Goal: Information Seeking & Learning: Learn about a topic

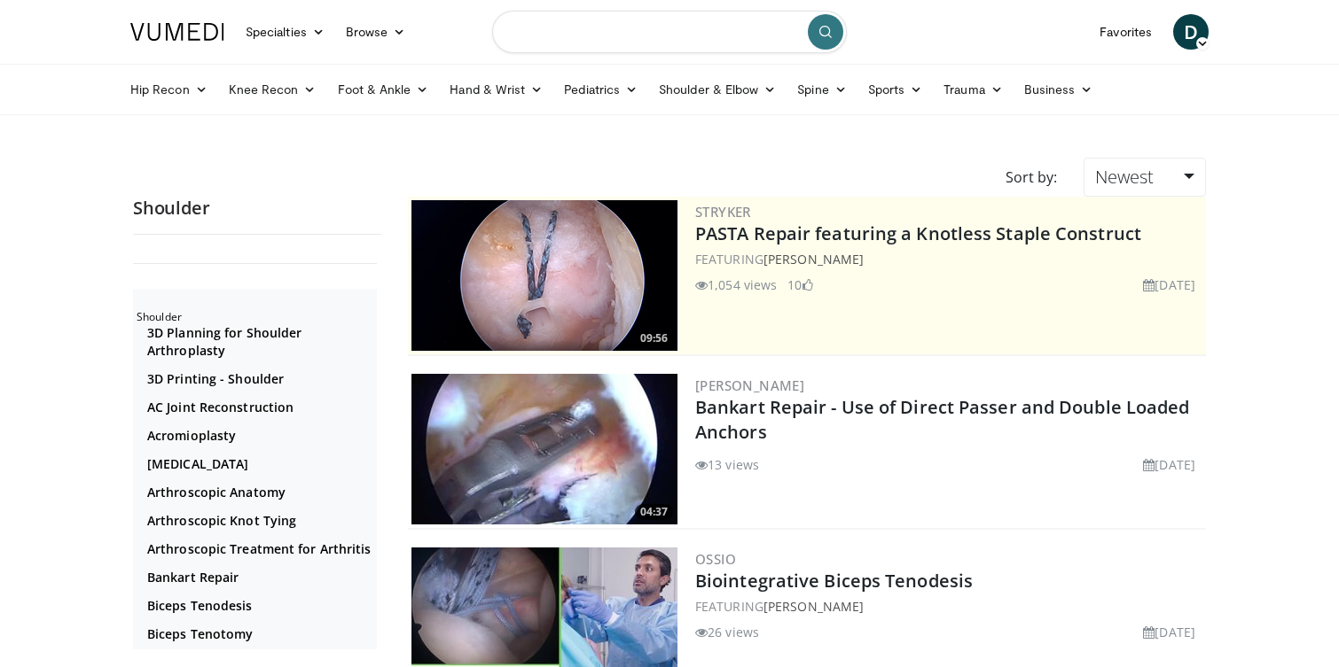
click at [610, 23] on input "Search topics, interventions" at bounding box center [669, 32] width 355 height 43
type input "**********"
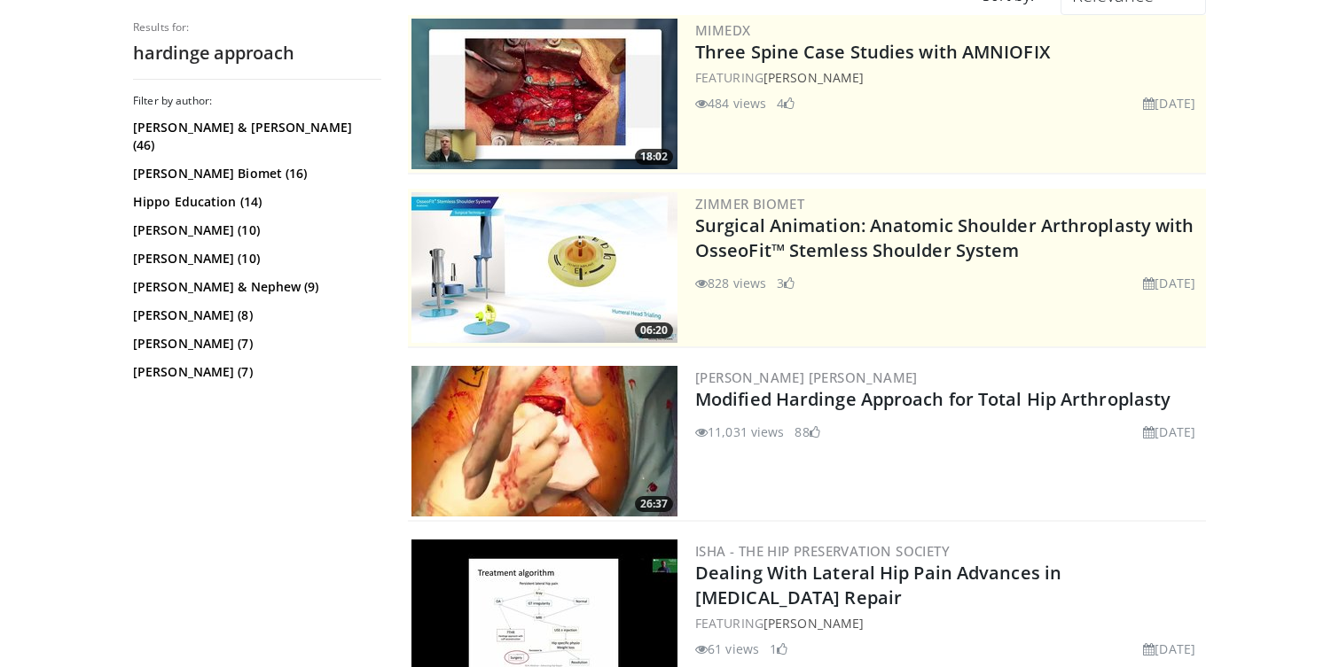
scroll to position [195, 0]
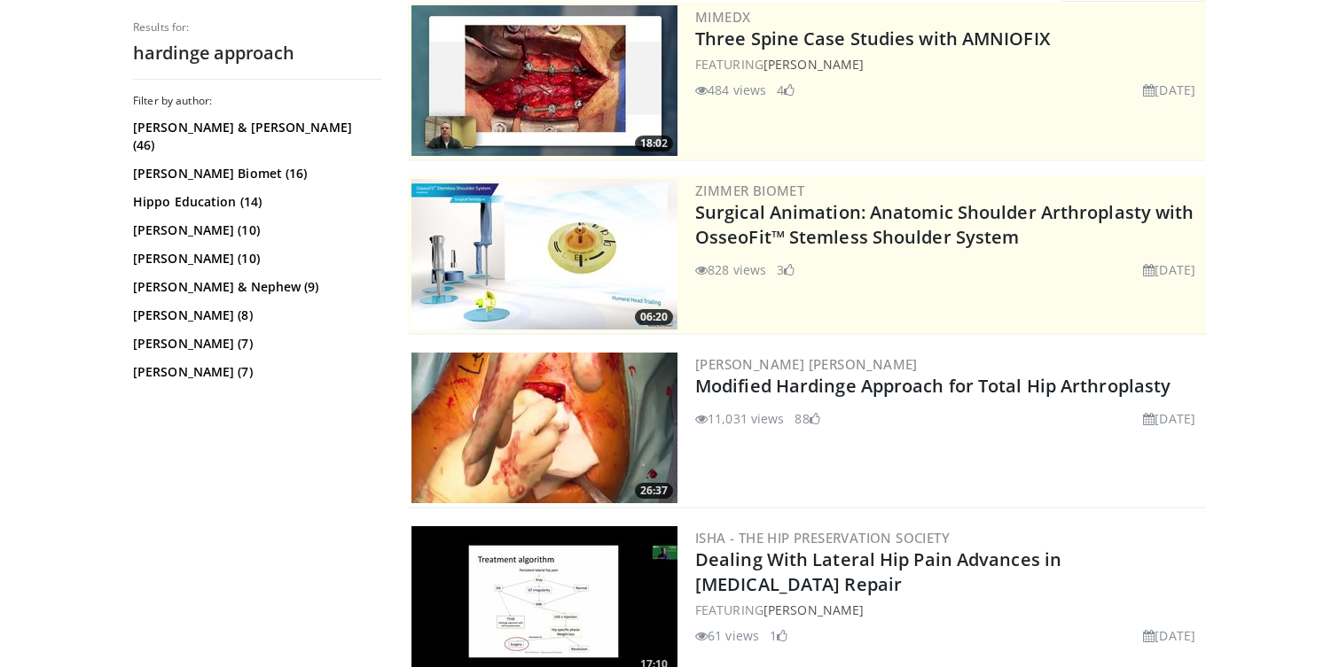
click at [639, 394] on img at bounding box center [544, 428] width 266 height 151
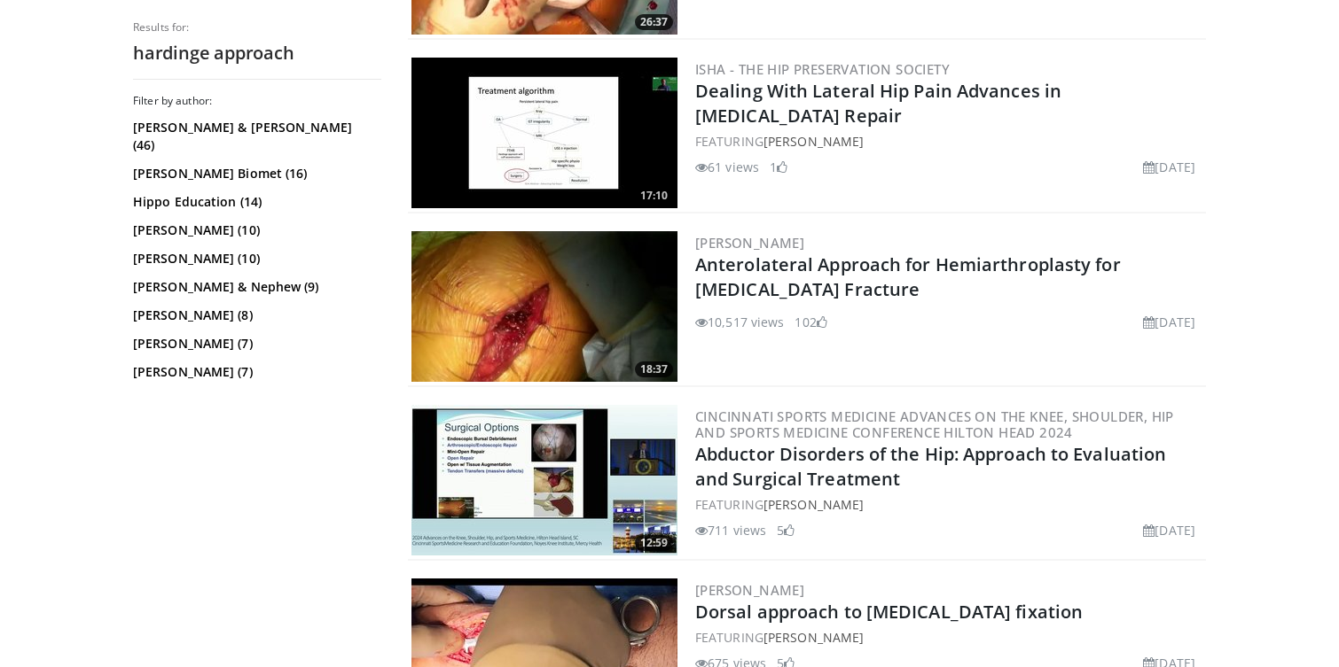
scroll to position [0, 0]
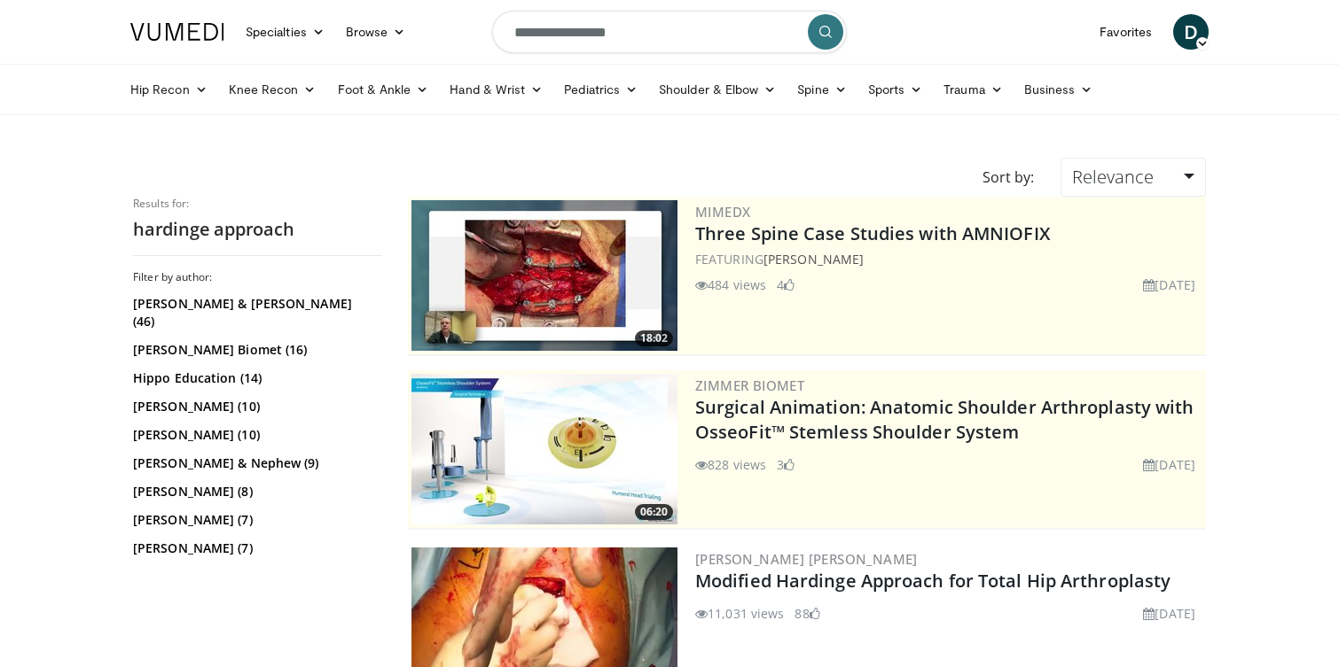
click at [694, 23] on input "**********" at bounding box center [669, 32] width 355 height 43
type input "**********"
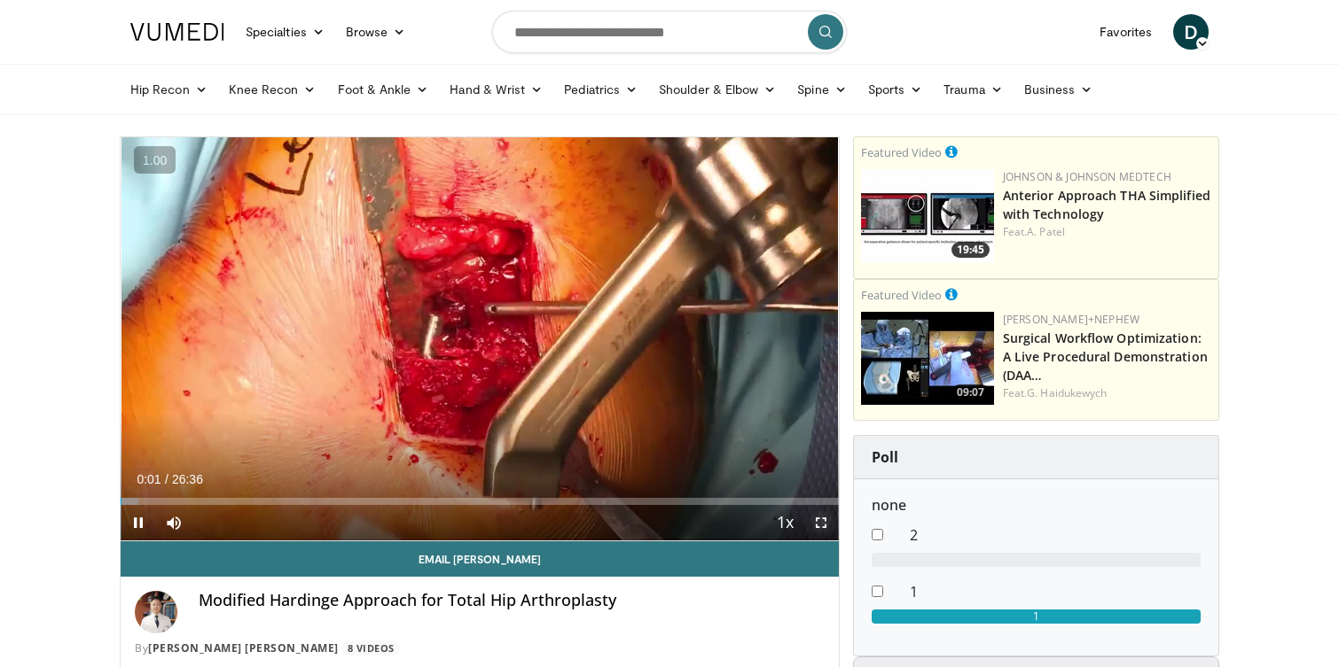
click at [811, 523] on span "Video Player" at bounding box center [820, 522] width 35 height 35
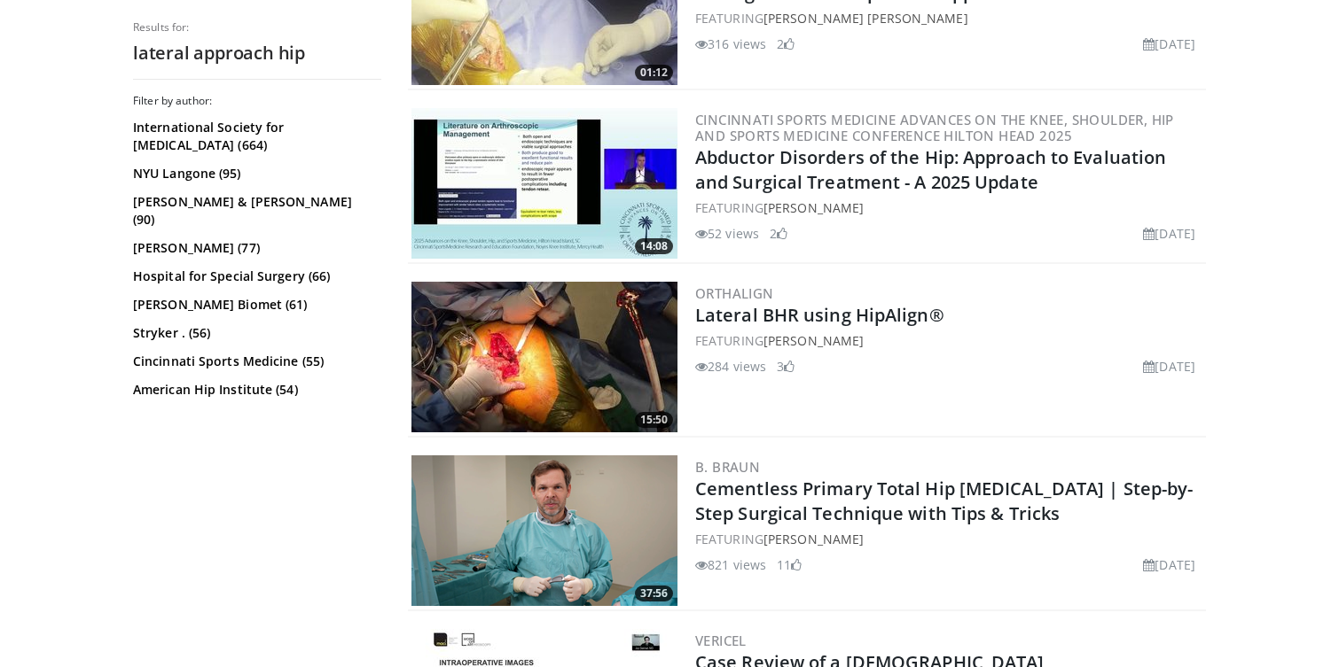
scroll to position [962, 0]
click at [626, 347] on img at bounding box center [544, 356] width 266 height 151
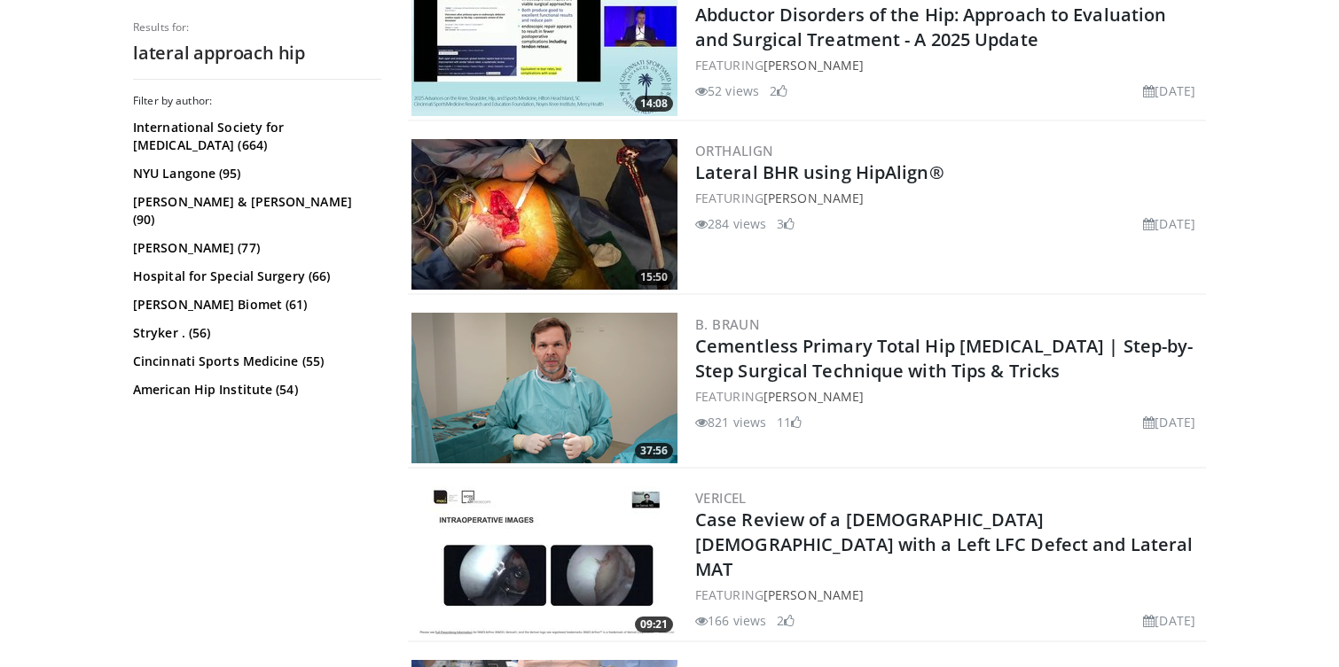
scroll to position [1121, 0]
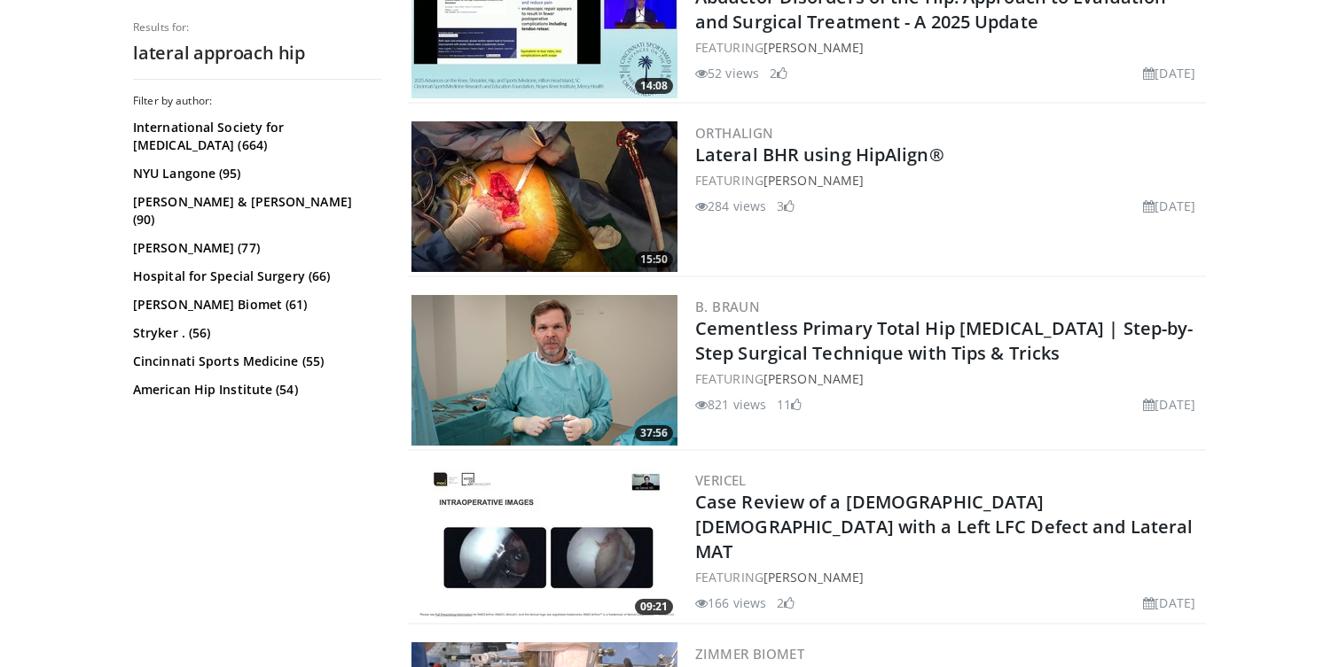
click at [570, 350] on img at bounding box center [544, 370] width 266 height 151
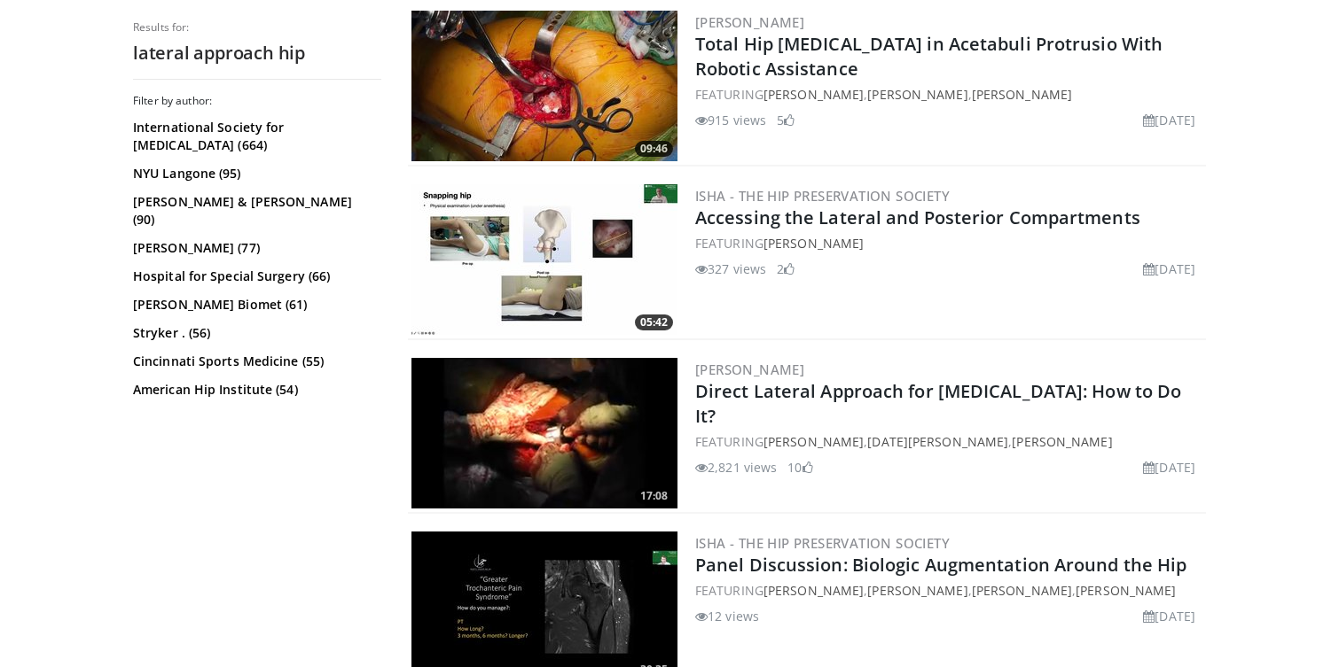
scroll to position [3496, 0]
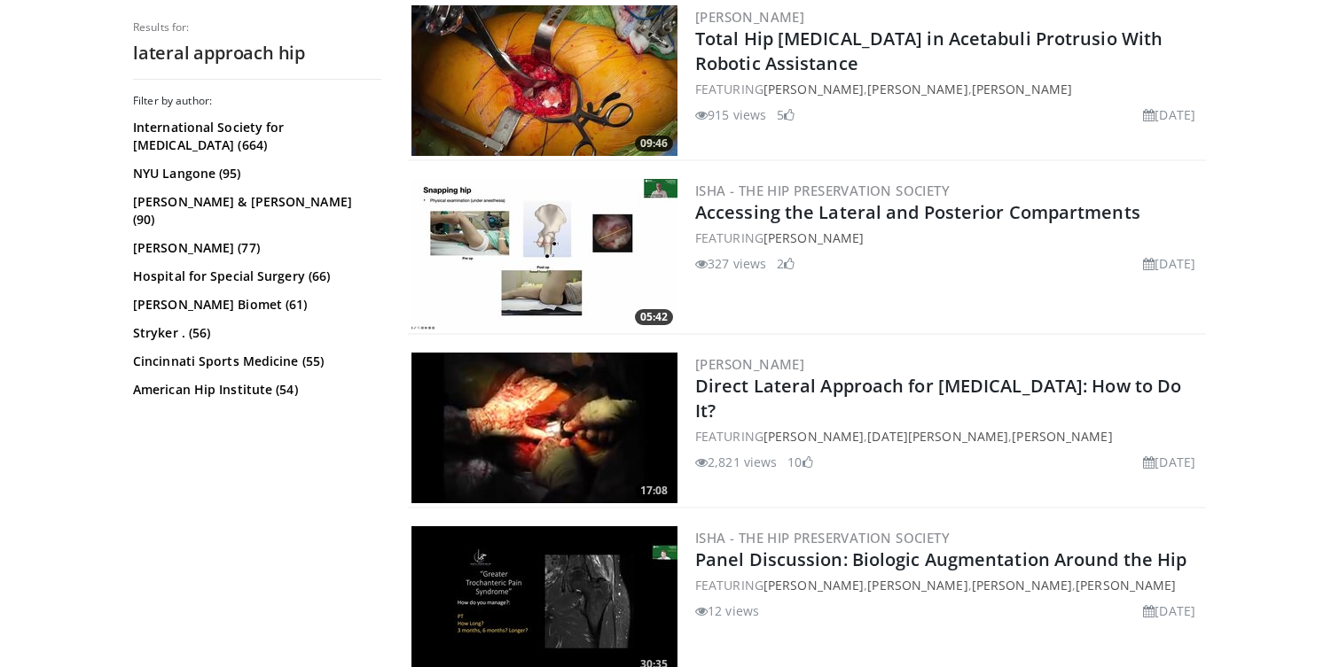
click at [504, 447] on img at bounding box center [544, 428] width 266 height 151
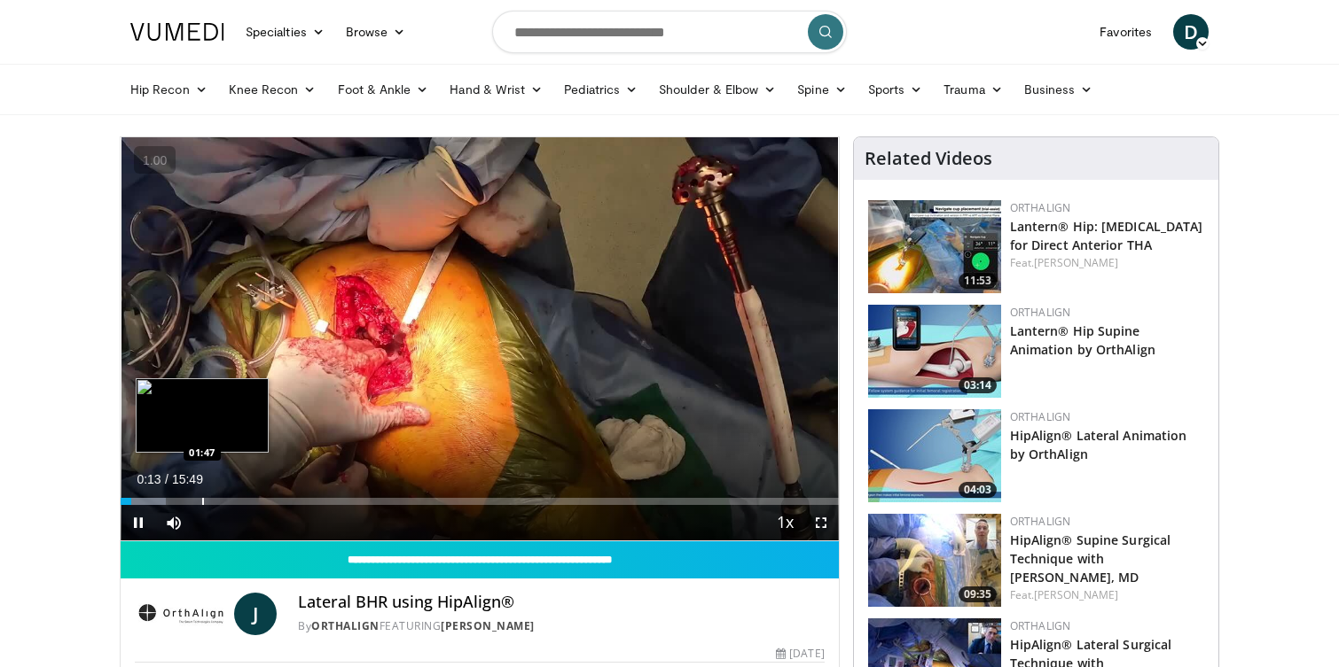
click at [202, 499] on div "Progress Bar" at bounding box center [203, 501] width 2 height 7
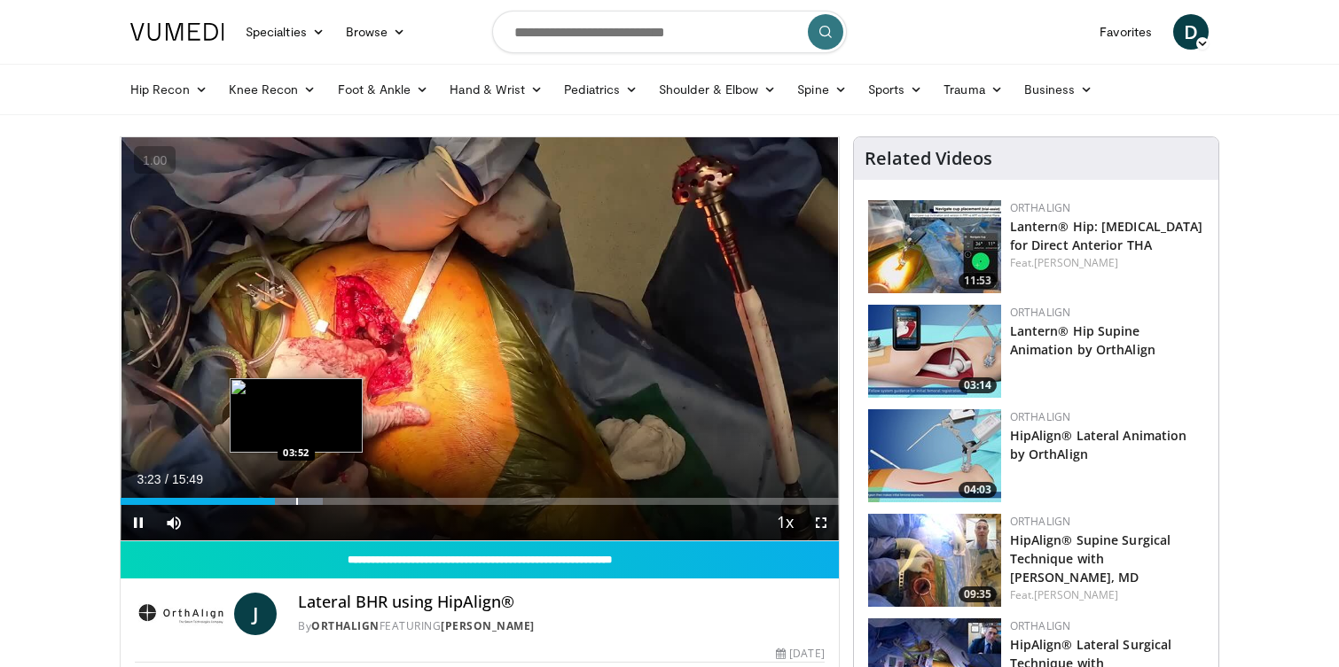
click at [296, 500] on div "Progress Bar" at bounding box center [297, 501] width 2 height 7
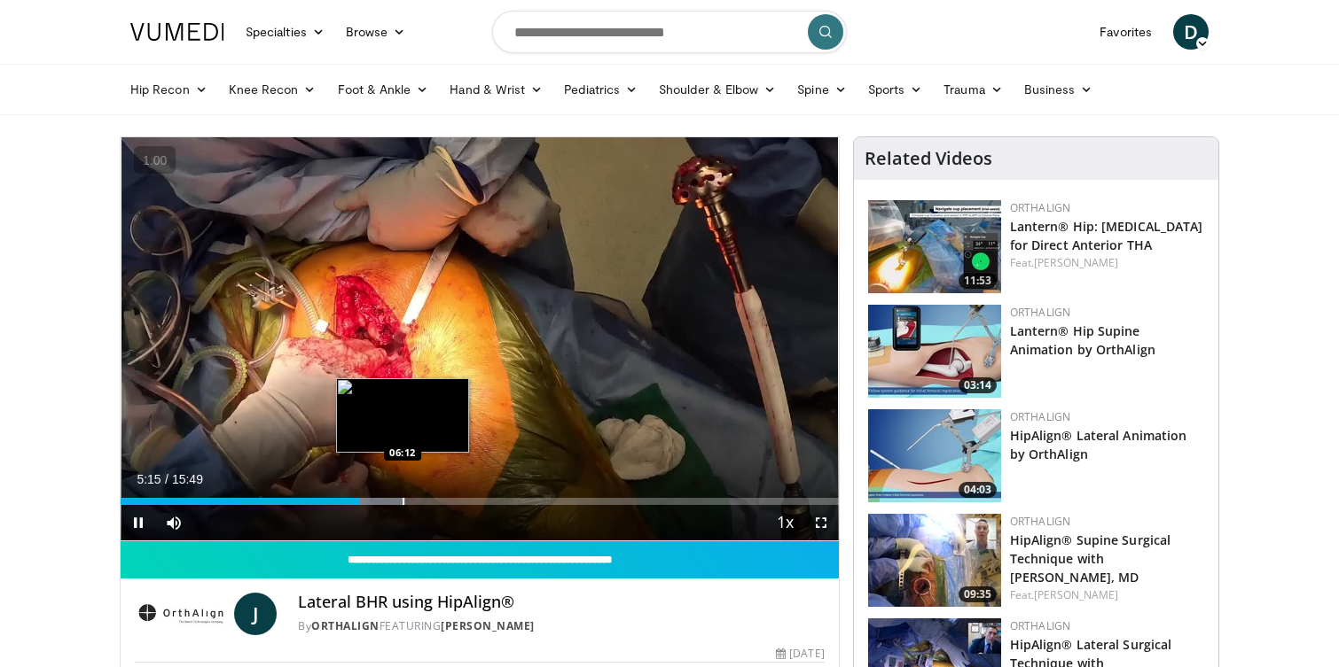
click at [402, 489] on div "Loaded : 39.69% 05:15 06:12" at bounding box center [480, 496] width 718 height 17
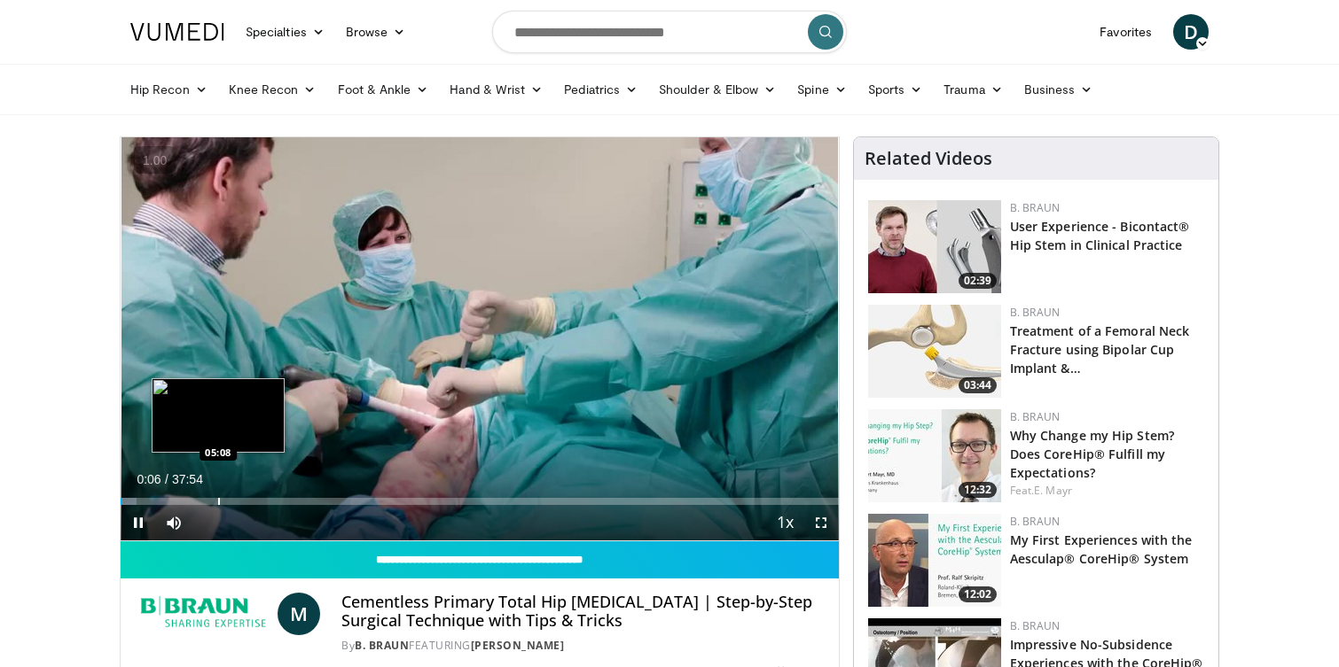
click at [218, 496] on div "10 seconds Tap to unmute" at bounding box center [480, 338] width 718 height 403
click at [218, 496] on div "Loaded : 2.18% 00:06 05:08" at bounding box center [480, 496] width 718 height 17
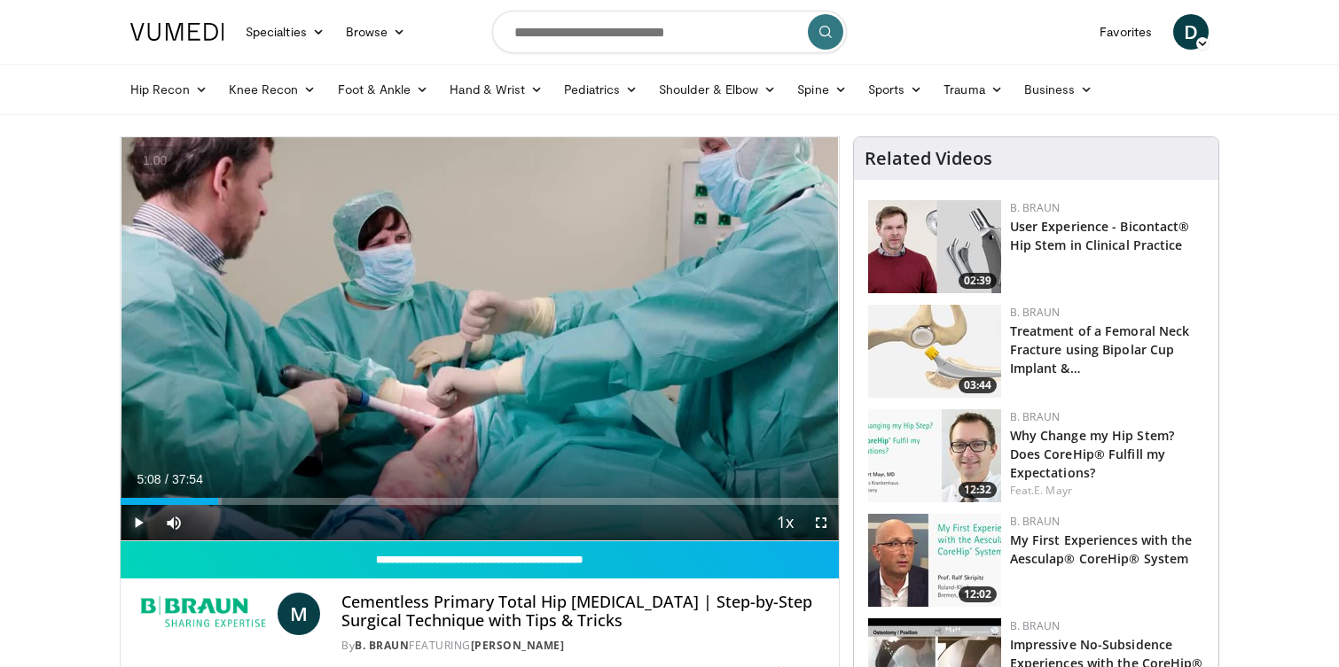
click at [129, 522] on span "Video Player" at bounding box center [138, 522] width 35 height 35
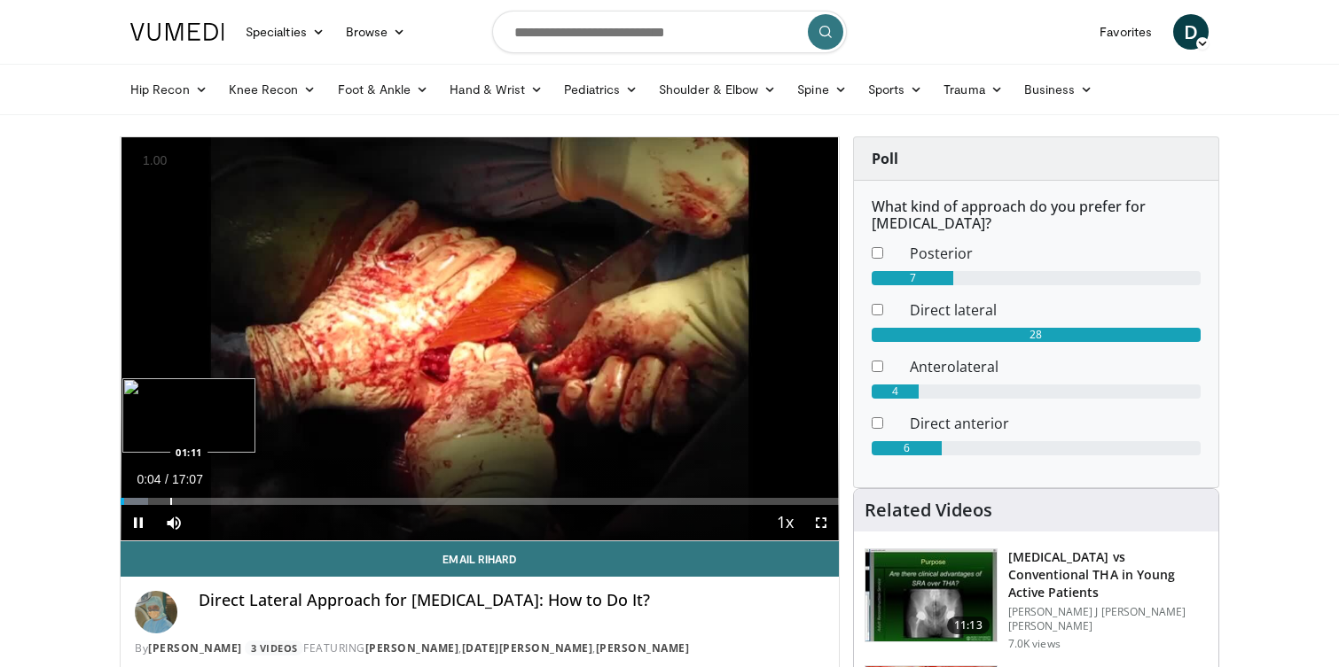
click at [170, 493] on div "Loaded : 3.86% 00:04 01:11" at bounding box center [480, 496] width 718 height 17
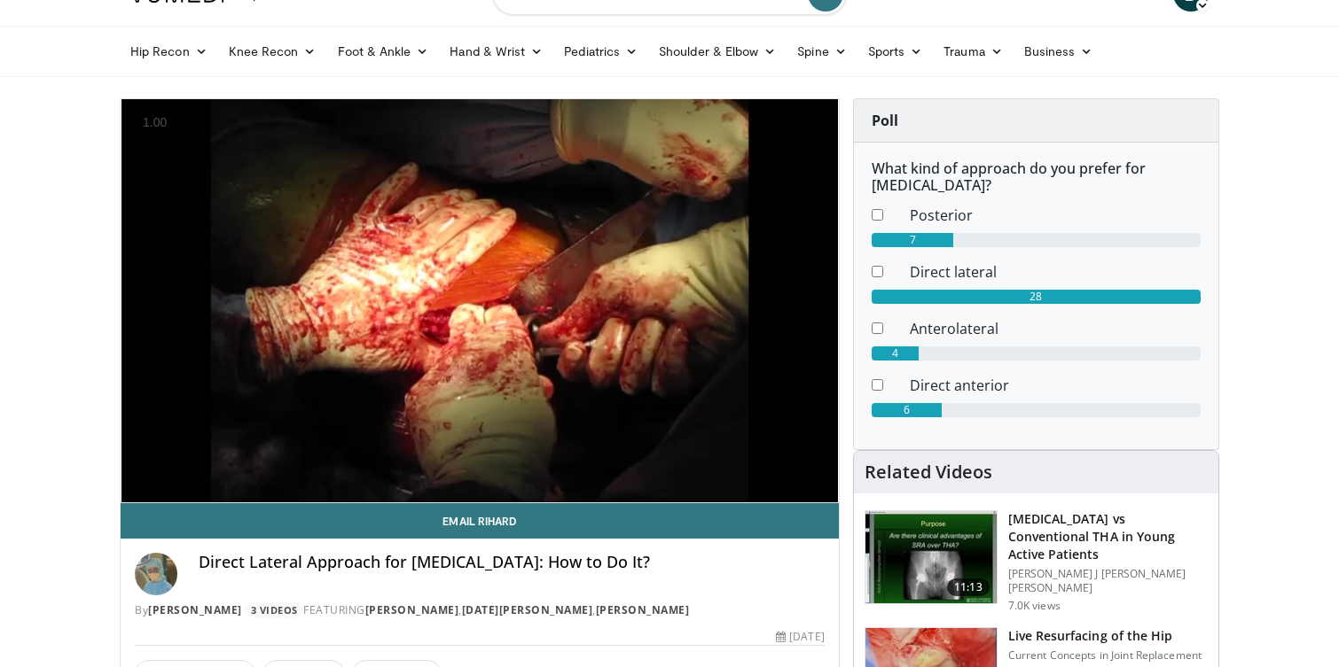
scroll to position [66, 0]
